Goal: Navigation & Orientation: Find specific page/section

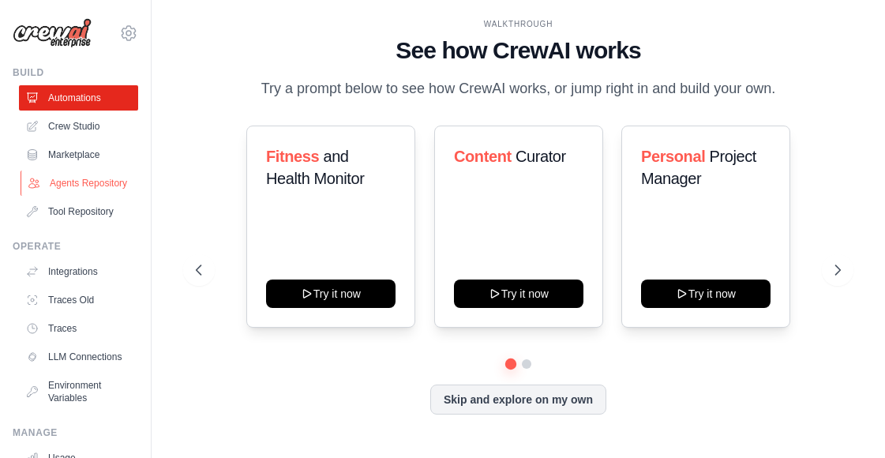
click at [62, 182] on link "Agents Repository" at bounding box center [80, 183] width 119 height 25
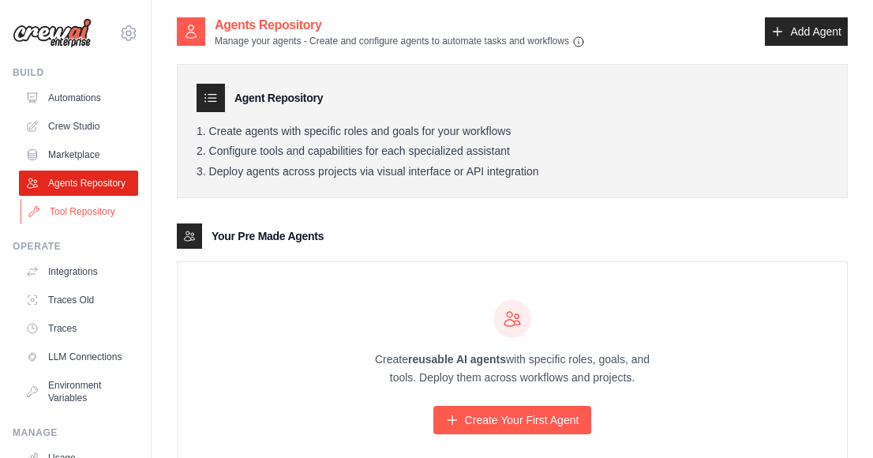
click at [78, 224] on link "Tool Repository" at bounding box center [80, 211] width 119 height 25
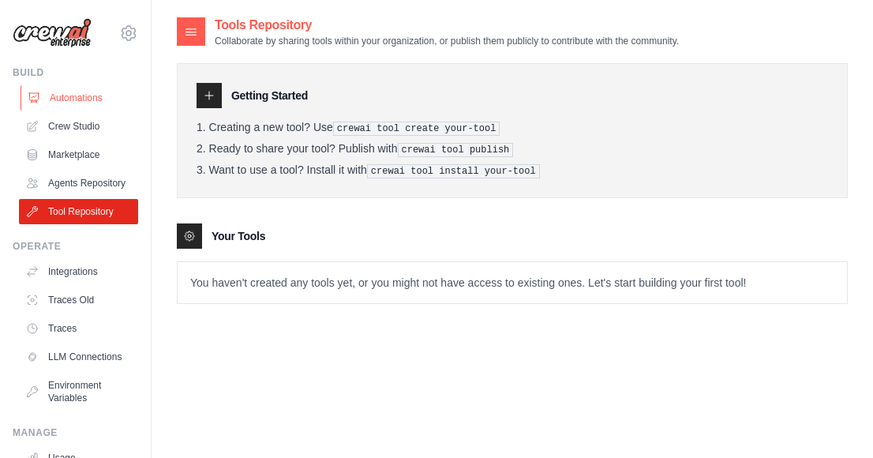
click at [66, 101] on link "Automations" at bounding box center [80, 97] width 119 height 25
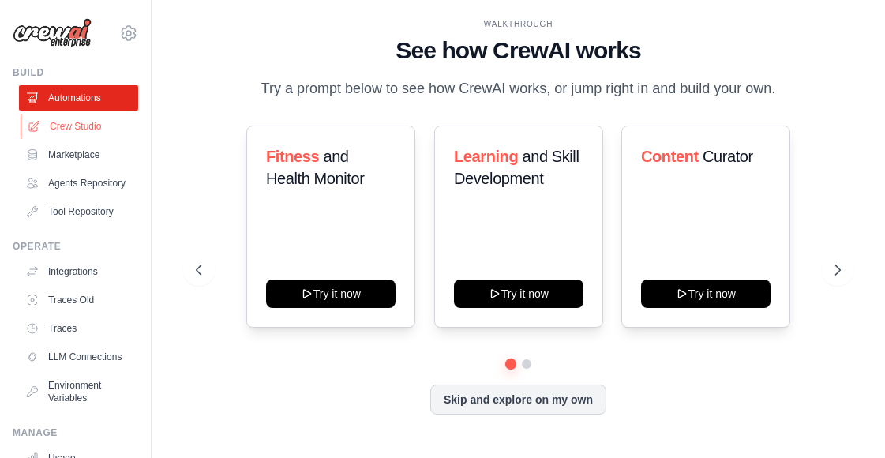
click at [65, 124] on link "Crew Studio" at bounding box center [80, 126] width 119 height 25
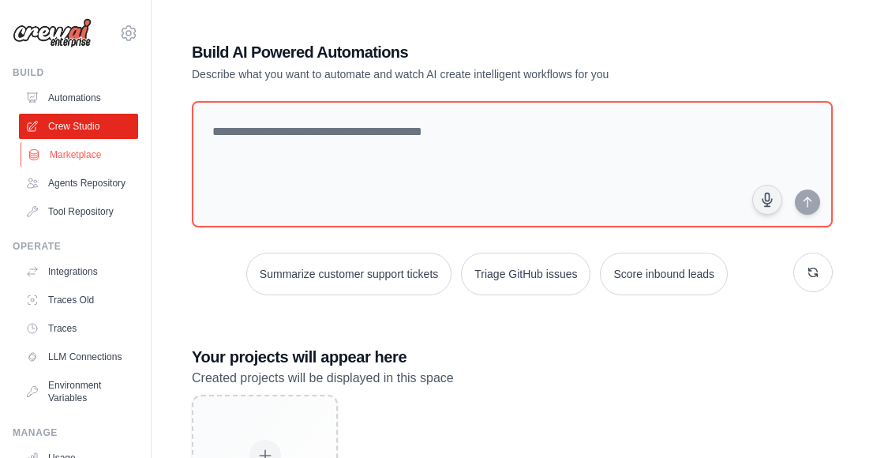
click at [74, 146] on link "Marketplace" at bounding box center [80, 154] width 119 height 25
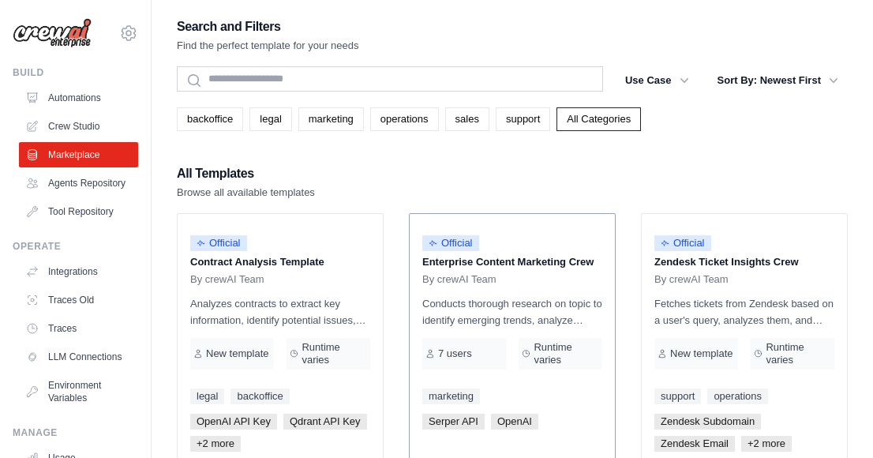
click at [506, 272] on div "Official Enterprise Content Marketing Crew By crewAI Team" at bounding box center [513, 256] width 180 height 59
click at [498, 262] on p "Enterprise Content Marketing Crew" at bounding box center [513, 262] width 180 height 16
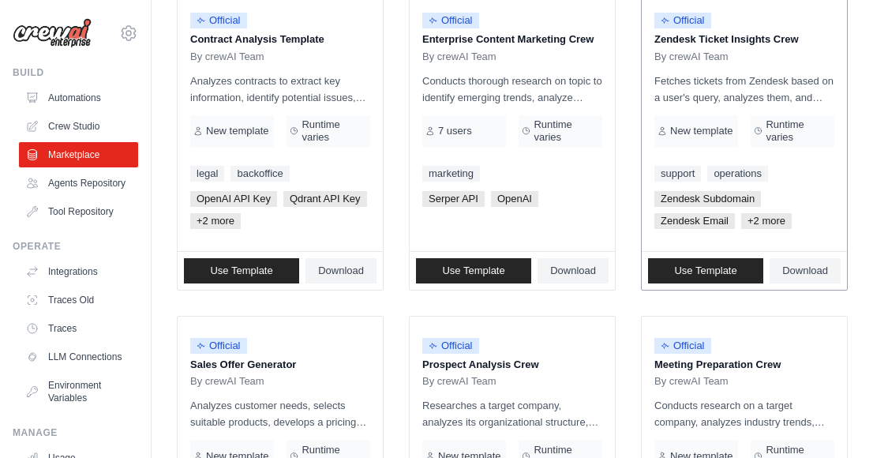
scroll to position [220, 0]
